Goal: Go to known website: Access a specific website the user already knows

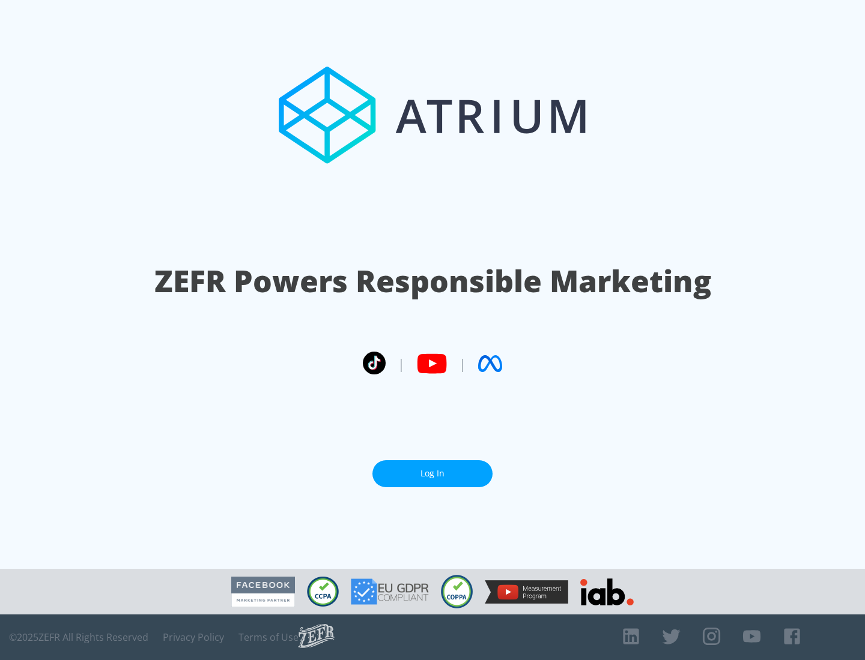
click at [432, 469] on link "Log In" at bounding box center [432, 474] width 120 height 27
